Goal: Navigation & Orientation: Understand site structure

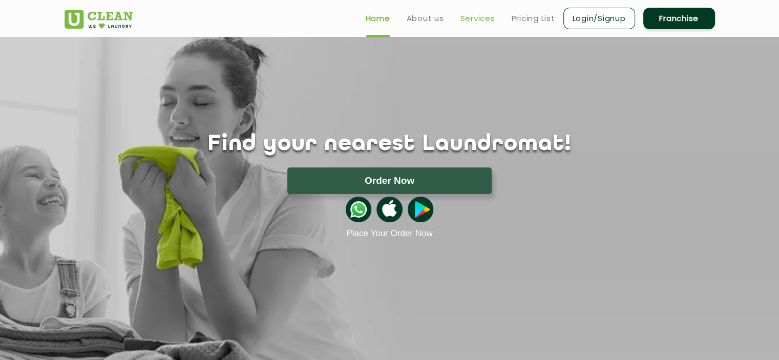
click at [472, 14] on link "Services" at bounding box center [477, 18] width 35 height 12
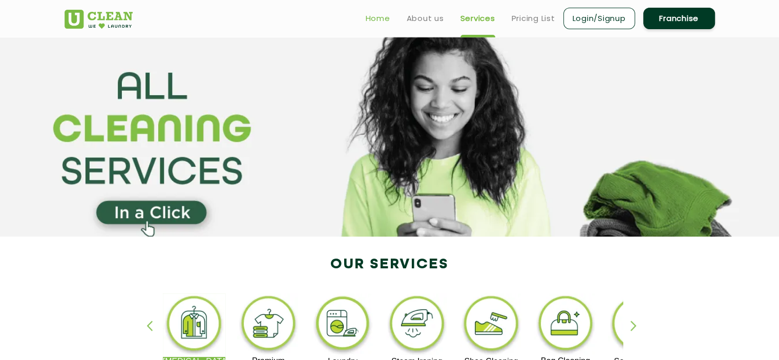
click at [369, 17] on link "Home" at bounding box center [378, 18] width 25 height 12
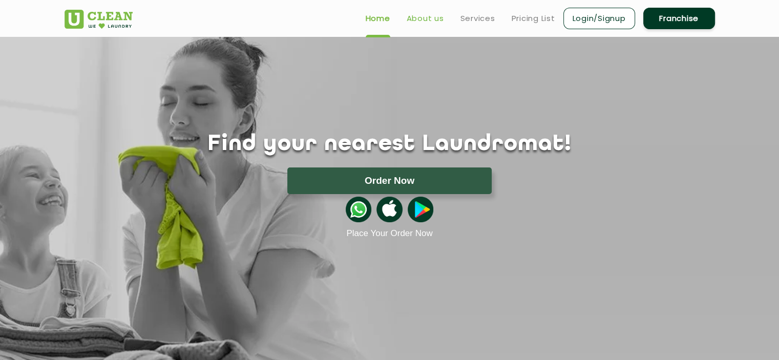
click at [428, 20] on link "About us" at bounding box center [425, 18] width 37 height 12
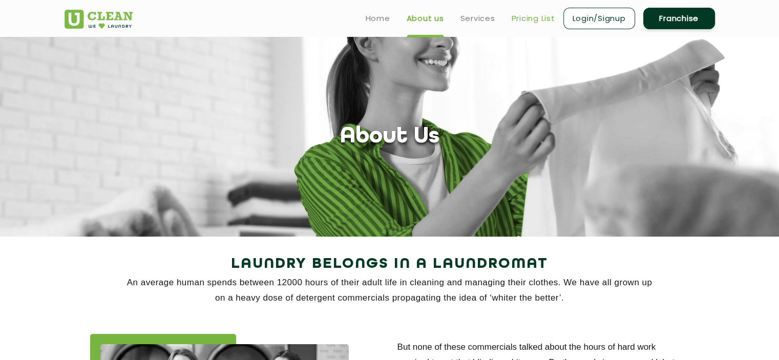
click at [529, 17] on link "Pricing List" at bounding box center [534, 18] width 44 height 12
